Goal: Task Accomplishment & Management: Manage account settings

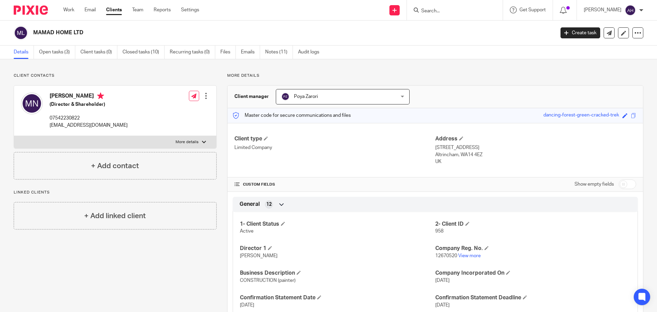
click at [461, 12] on input "Search" at bounding box center [452, 11] width 62 height 6
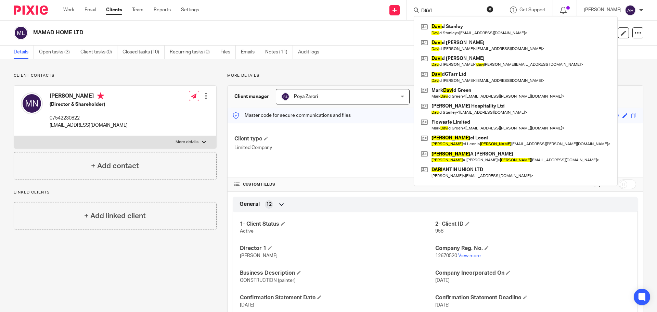
type input "DAVID"
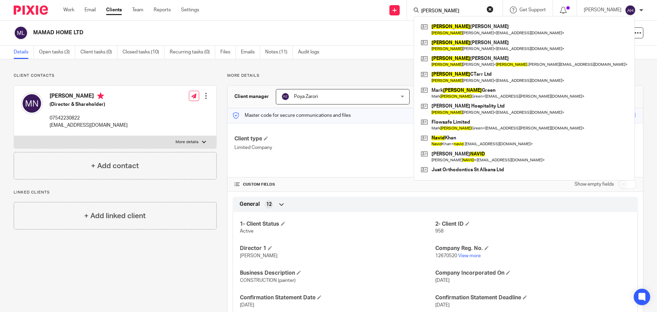
drag, startPoint x: 457, startPoint y: 8, endPoint x: 397, endPoint y: 11, distance: 60.0
click at [397, 11] on div "Send new email Create task Add client DAVID David Stanley David Stanley < info@…" at bounding box center [433, 10] width 448 height 20
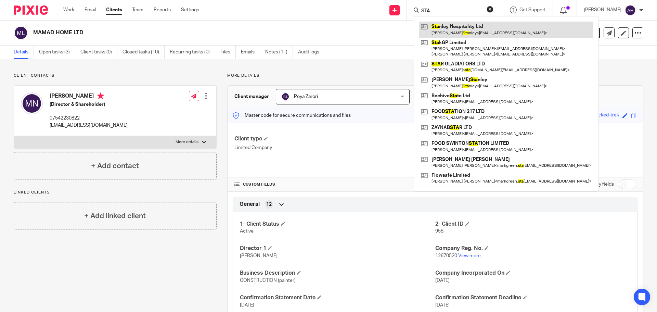
type input "STA"
click at [505, 27] on link at bounding box center [506, 30] width 174 height 16
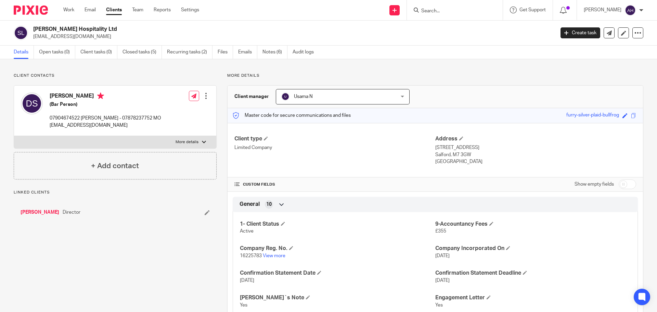
click at [66, 36] on p "[EMAIL_ADDRESS][DOMAIN_NAME]" at bounding box center [291, 36] width 517 height 7
copy main "[EMAIL_ADDRESS][DOMAIN_NAME] Create task Update from Companies House Export dat…"
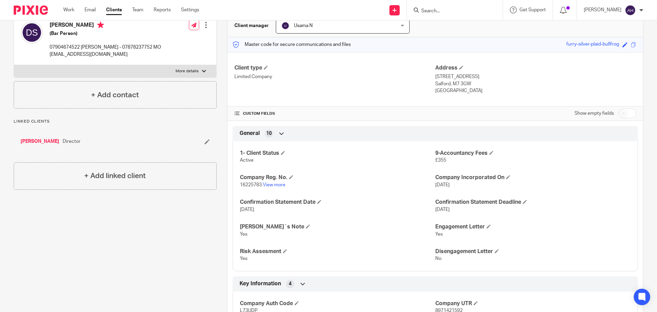
scroll to position [68, 0]
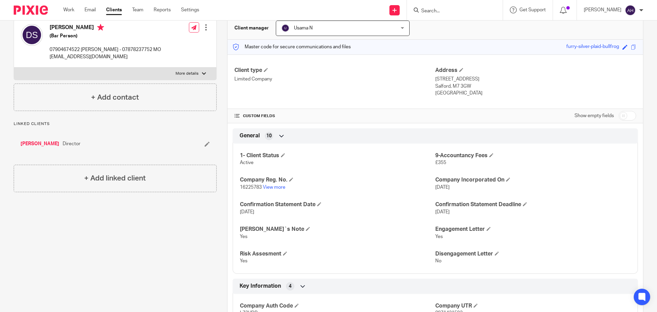
click at [623, 116] on input "checkbox" at bounding box center [627, 116] width 17 height 10
checkbox input "true"
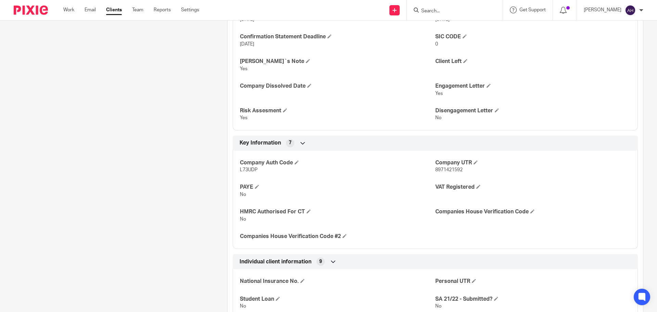
scroll to position [411, 0]
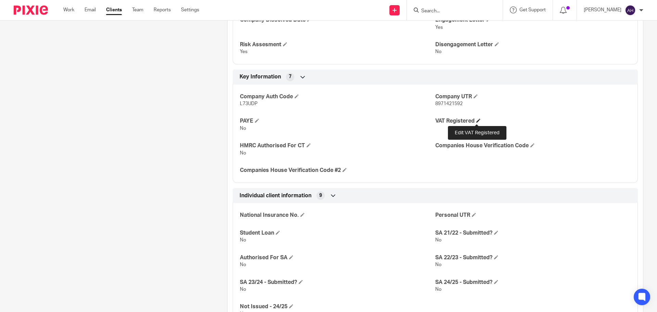
click at [476, 118] on span at bounding box center [478, 120] width 4 height 4
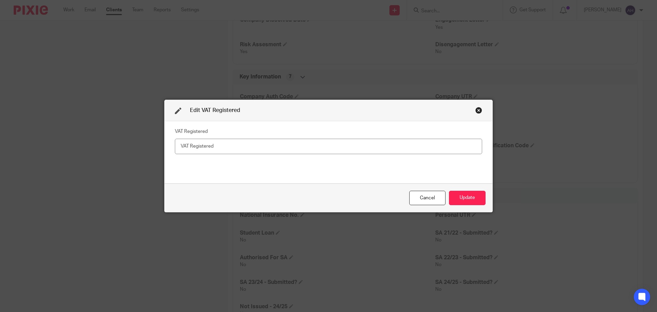
click at [477, 111] on div "Close this dialog window" at bounding box center [478, 110] width 7 height 7
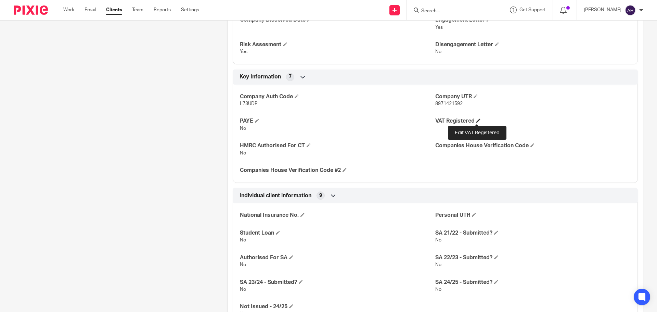
click at [476, 119] on span at bounding box center [478, 120] width 4 height 4
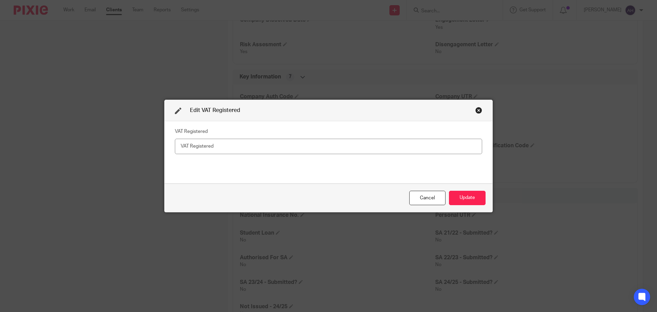
click at [317, 144] on input "text" at bounding box center [328, 146] width 307 height 15
drag, startPoint x: 315, startPoint y: 147, endPoint x: 176, endPoint y: 151, distance: 139.7
click at [176, 151] on input "yes" at bounding box center [328, 146] width 307 height 15
type input "YES"
click at [470, 199] on button "Update" at bounding box center [467, 198] width 37 height 15
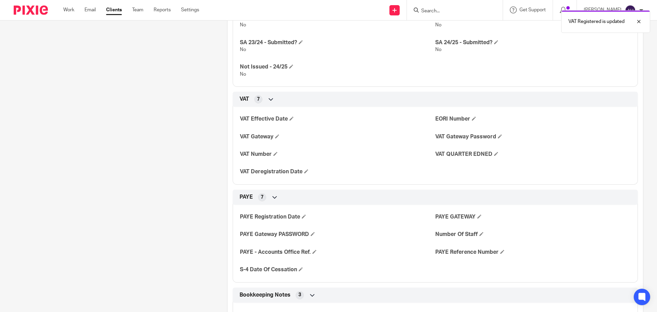
scroll to position [684, 0]
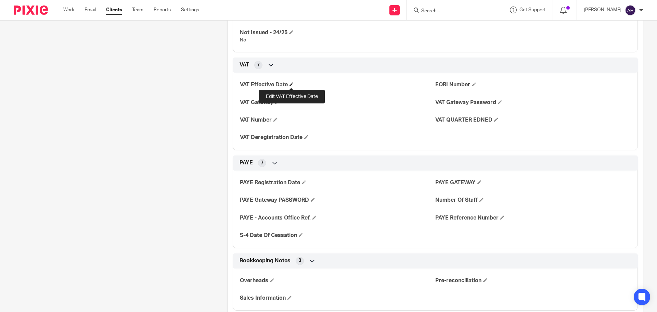
click at [290, 85] on span at bounding box center [292, 84] width 4 height 4
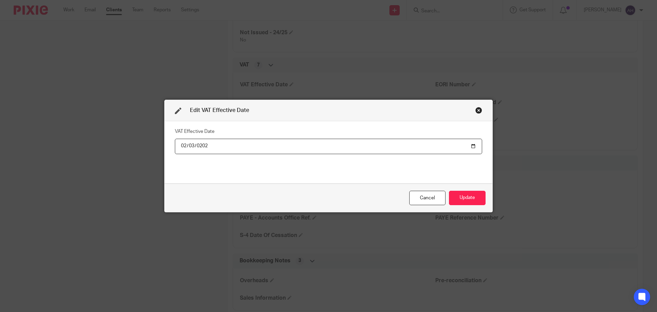
type input "[DATE]"
click at [473, 196] on button "Update" at bounding box center [467, 198] width 37 height 15
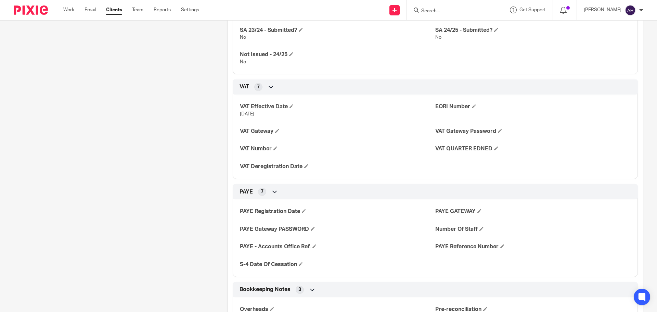
scroll to position [650, 0]
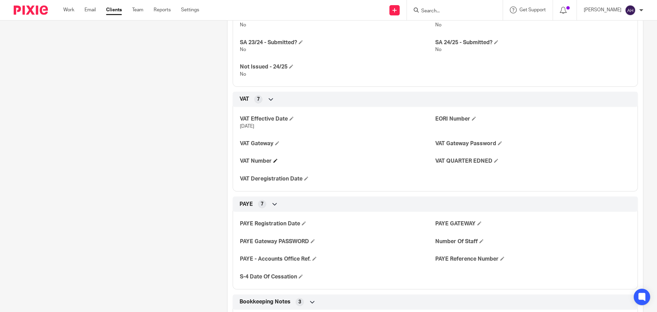
click at [274, 158] on h4 "VAT Number" at bounding box center [337, 160] width 195 height 7
click at [276, 159] on span at bounding box center [275, 160] width 4 height 4
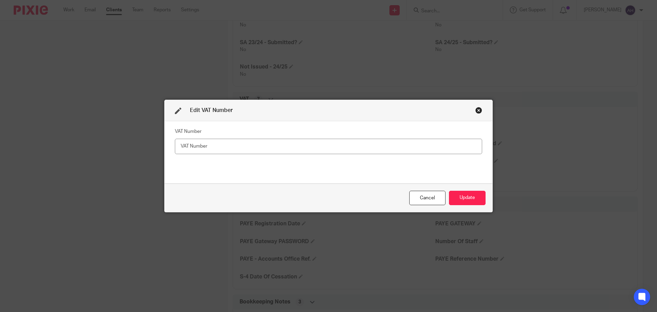
click at [308, 145] on input "text" at bounding box center [328, 146] width 307 height 15
type input "490625676"
click at [466, 199] on button "Update" at bounding box center [467, 198] width 37 height 15
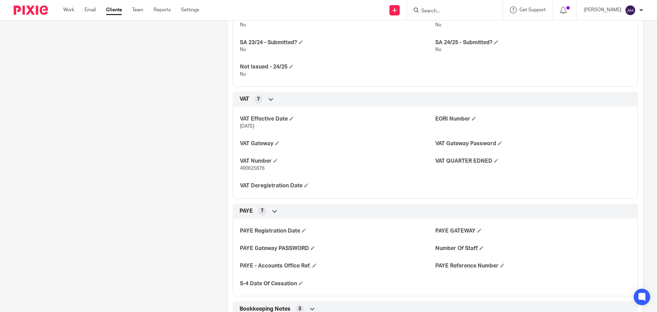
click at [255, 168] on span "490625676" at bounding box center [252, 168] width 25 height 5
copy span "490625676"
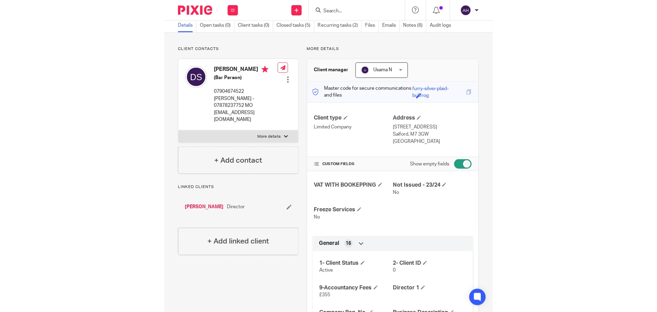
scroll to position [68, 0]
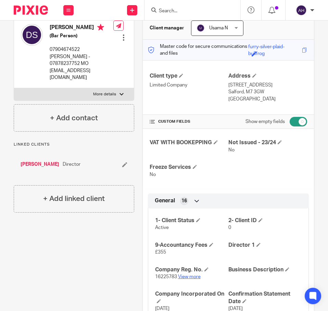
click at [192, 276] on link "View more" at bounding box center [189, 277] width 23 height 5
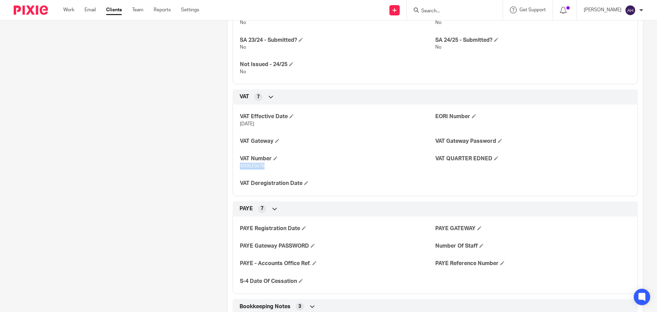
scroll to position [657, 0]
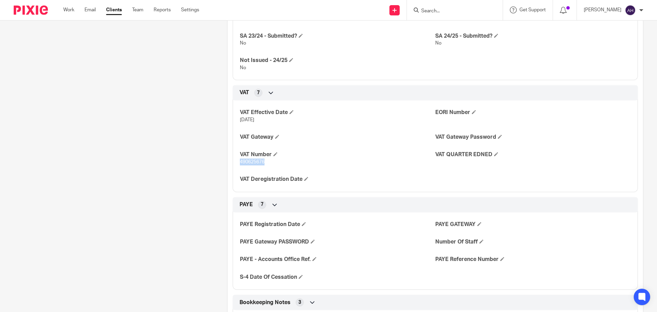
copy span "490625676"
